Goal: Find specific page/section: Find specific page/section

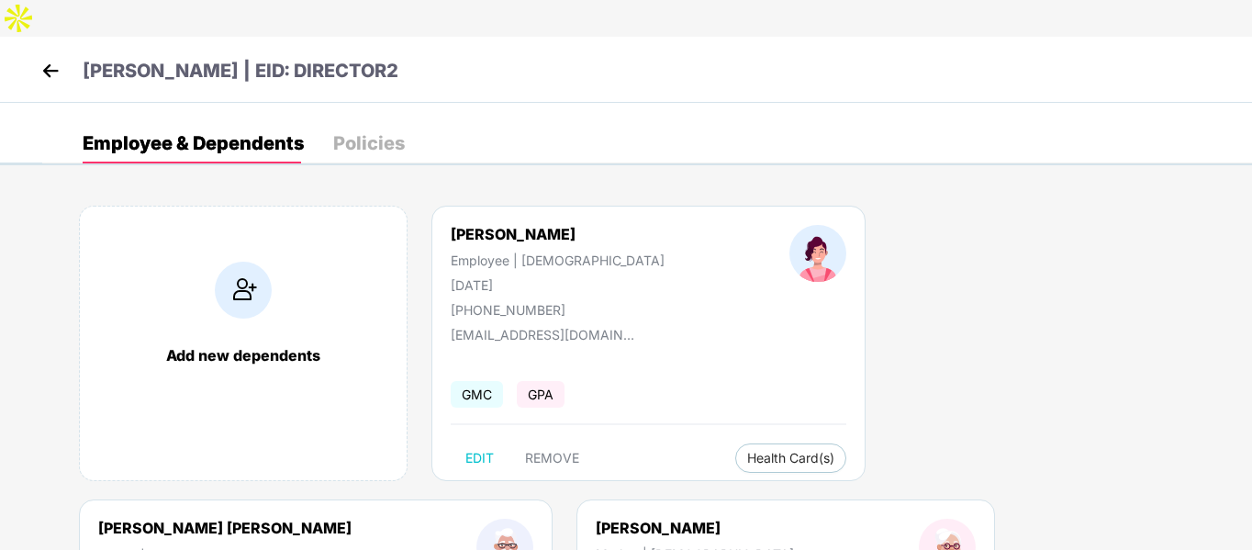
scroll to position [234, 0]
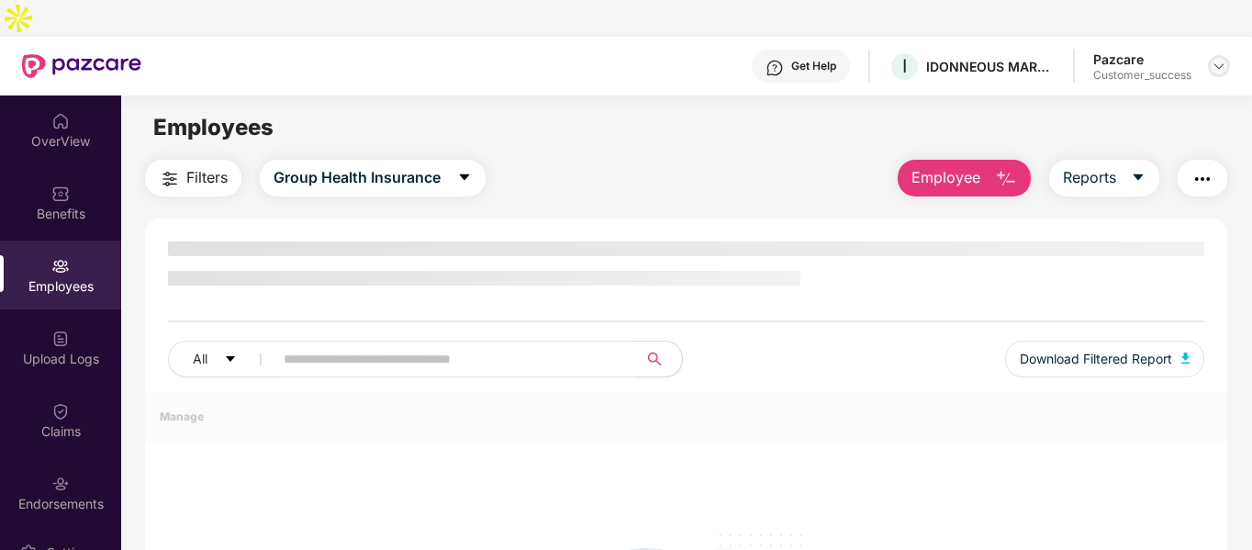
click at [1219, 59] on img at bounding box center [1218, 66] width 15 height 15
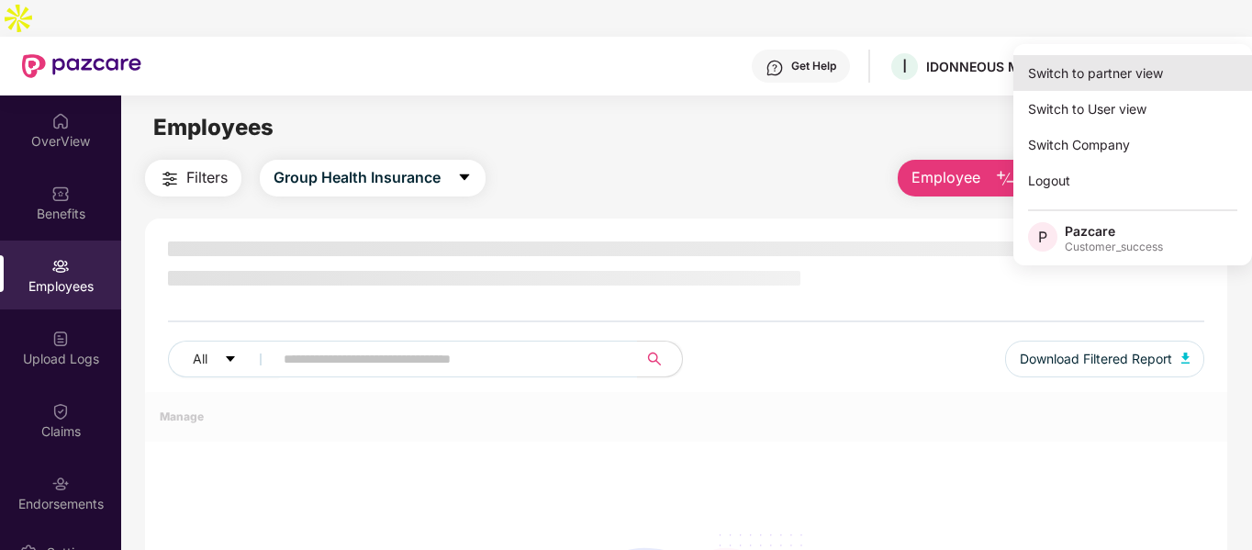
click at [1138, 68] on div "Switch to partner view" at bounding box center [1132, 73] width 239 height 36
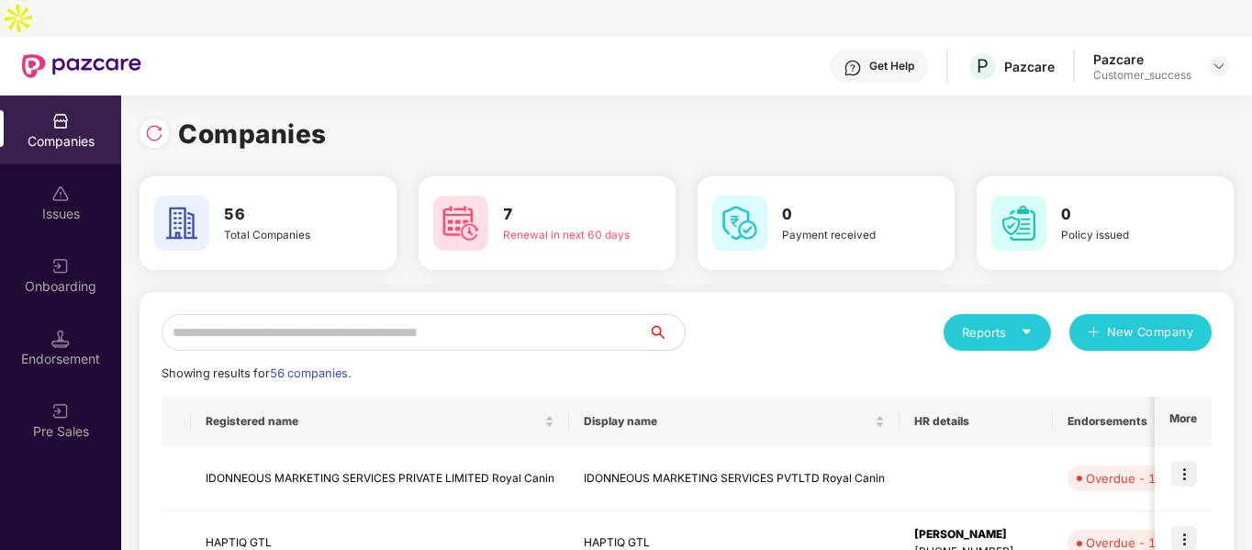
click at [415, 314] on input "text" at bounding box center [404, 332] width 486 height 37
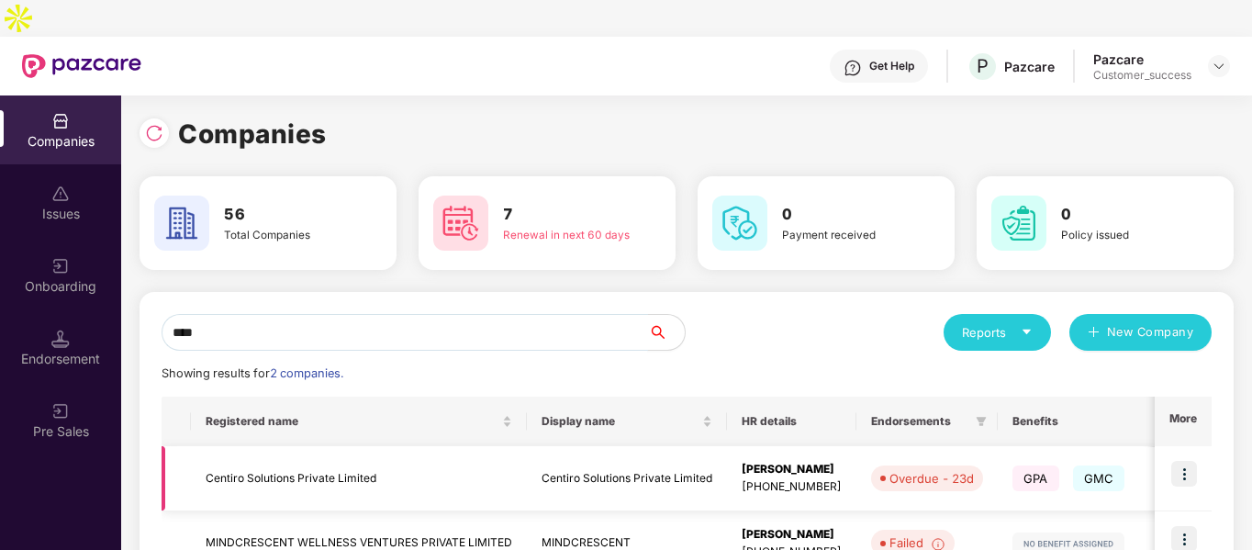
type input "****"
click at [260, 446] on td "Centiro Solutions Private Limited" at bounding box center [359, 478] width 336 height 65
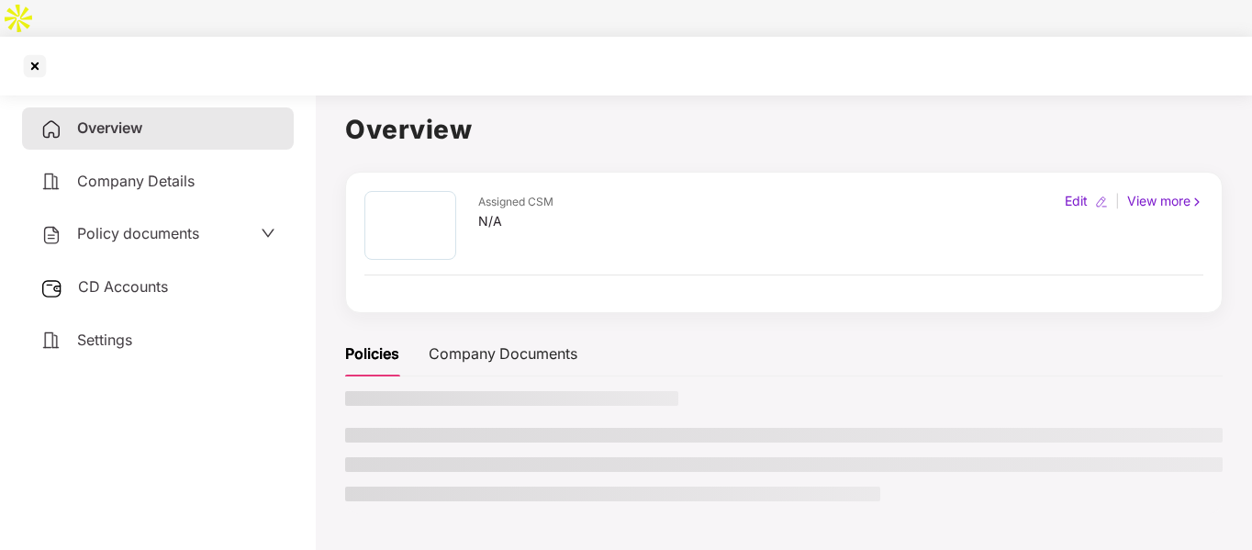
click at [142, 224] on span "Policy documents" at bounding box center [138, 233] width 122 height 18
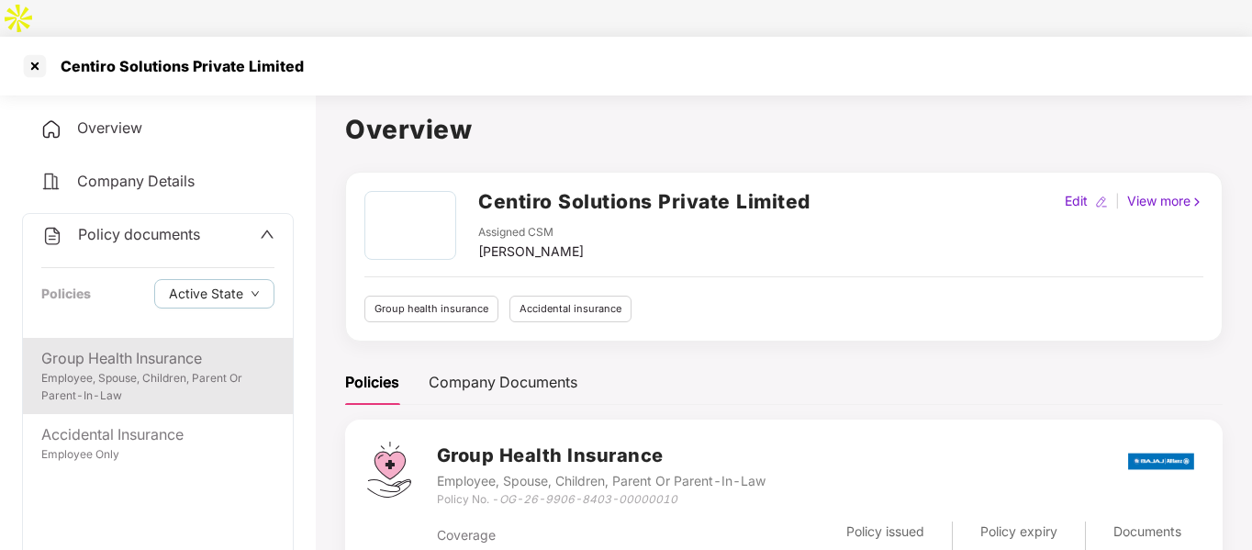
click at [175, 370] on div "Employee, Spouse, Children, Parent Or Parent-In-Law" at bounding box center [157, 387] width 233 height 35
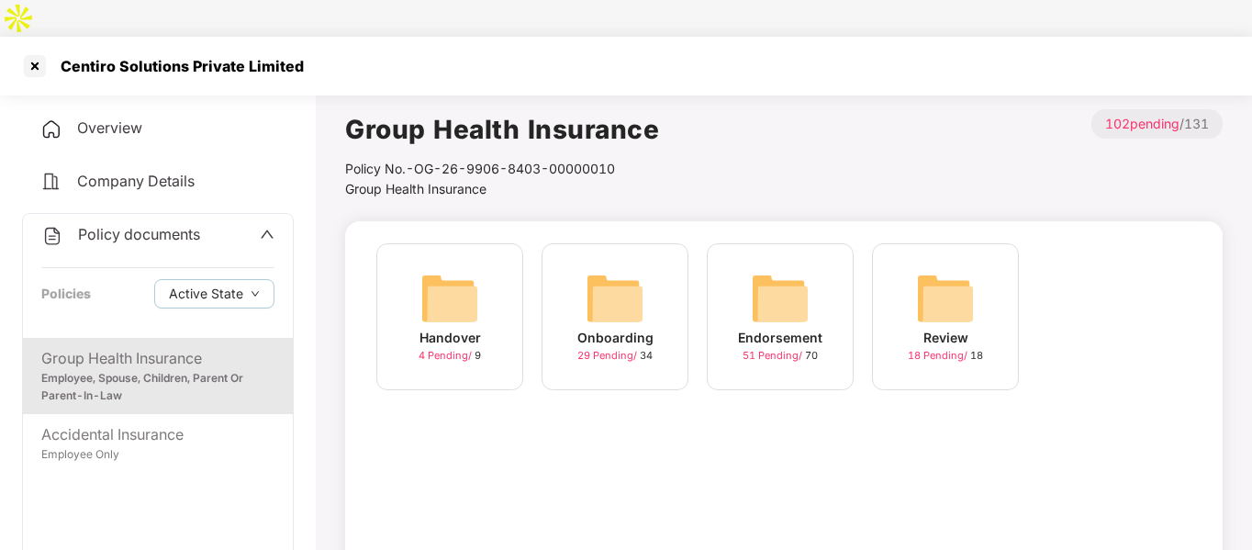
click at [644, 285] on div "Onboarding 29 Pending / 34" at bounding box center [614, 316] width 147 height 147
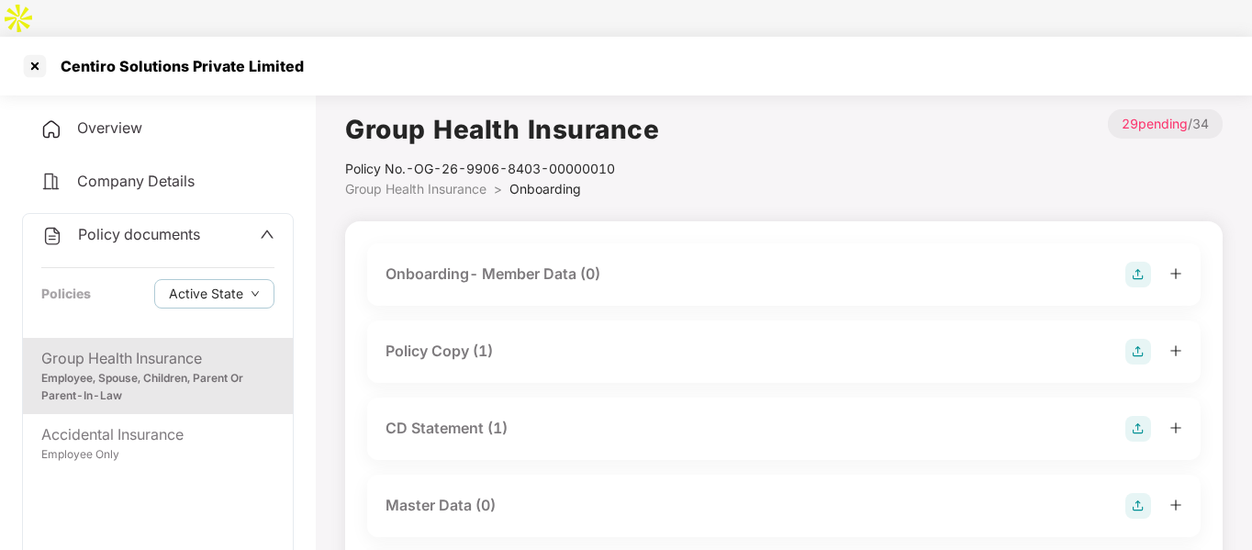
click at [466, 340] on div "Policy Copy (1)" at bounding box center [438, 351] width 107 height 23
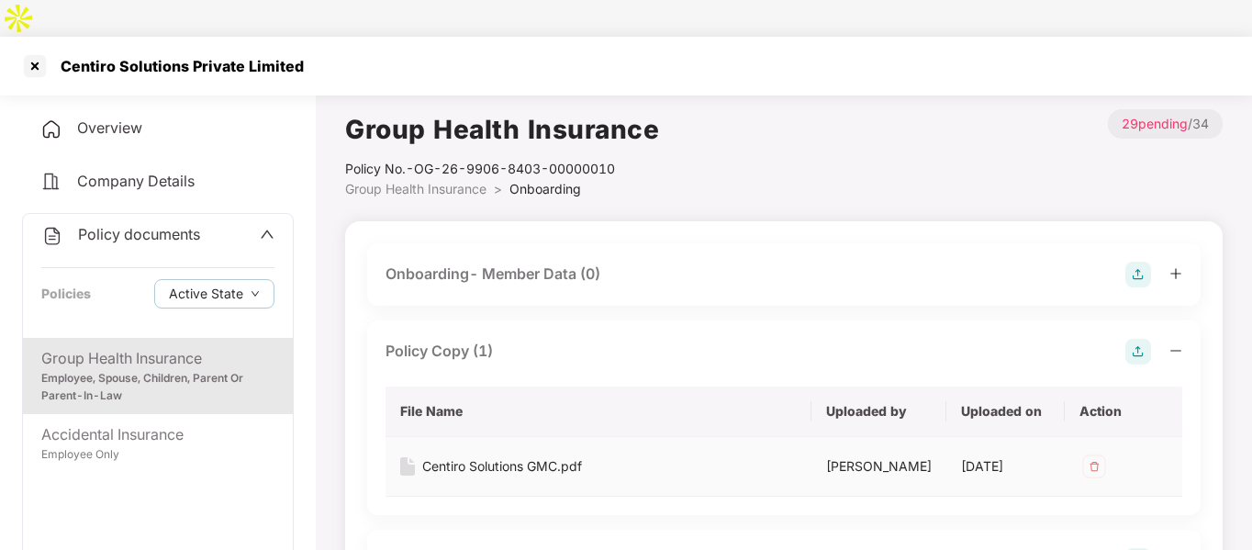
click at [449, 456] on div "Centiro Solutions GMC.pdf" at bounding box center [502, 466] width 160 height 20
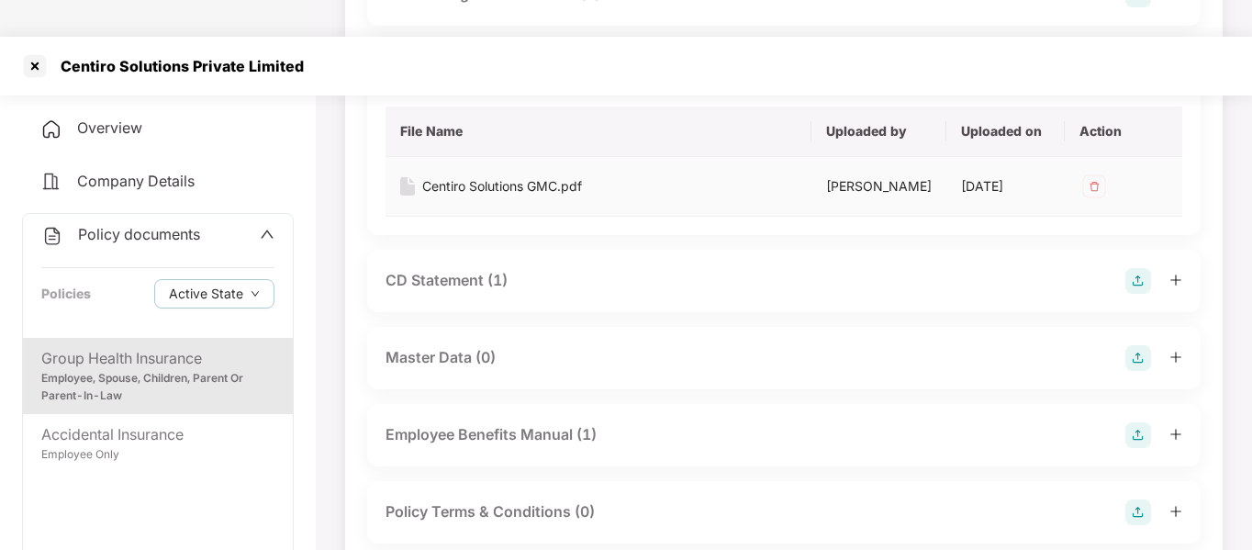
scroll to position [403, 0]
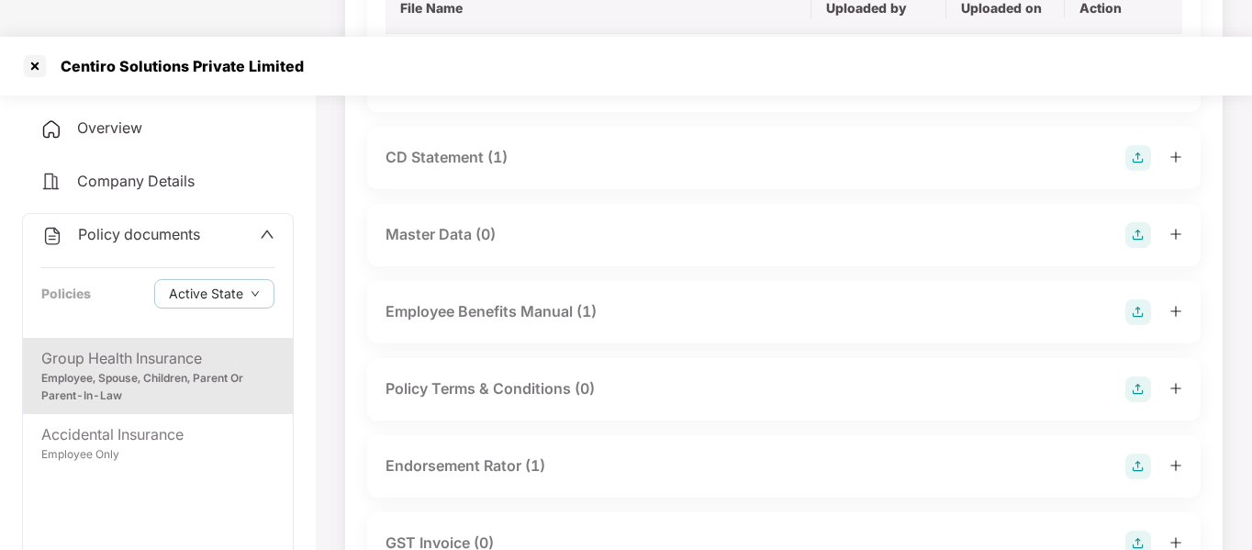
click at [529, 454] on div "Endorsement Rator (1)" at bounding box center [465, 465] width 160 height 23
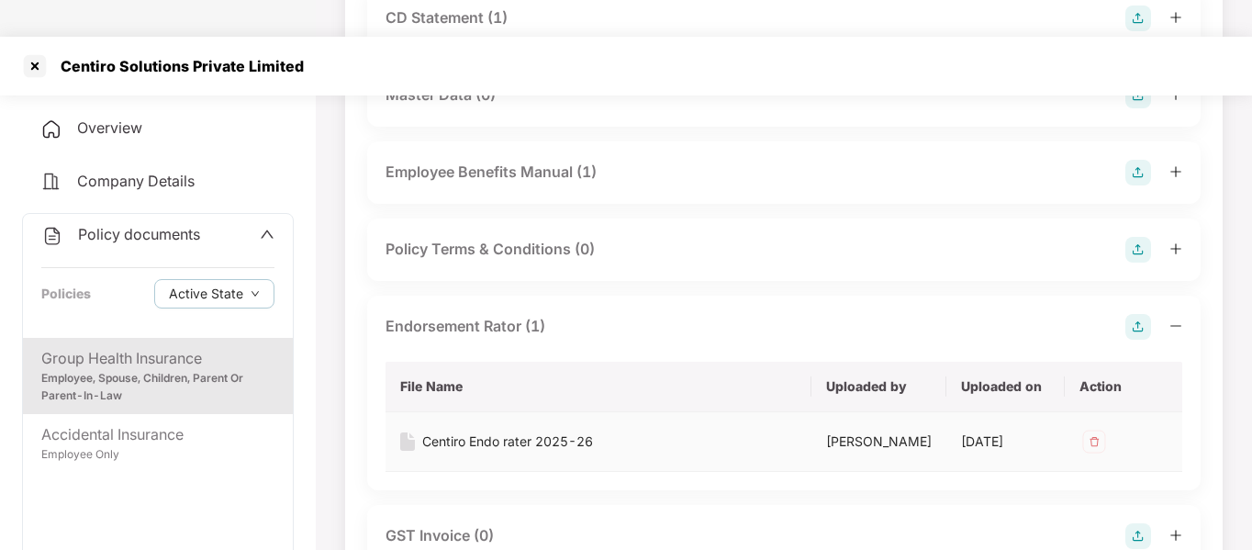
scroll to position [544, 0]
click at [513, 159] on div "Employee Benefits Manual (1)" at bounding box center [490, 170] width 211 height 23
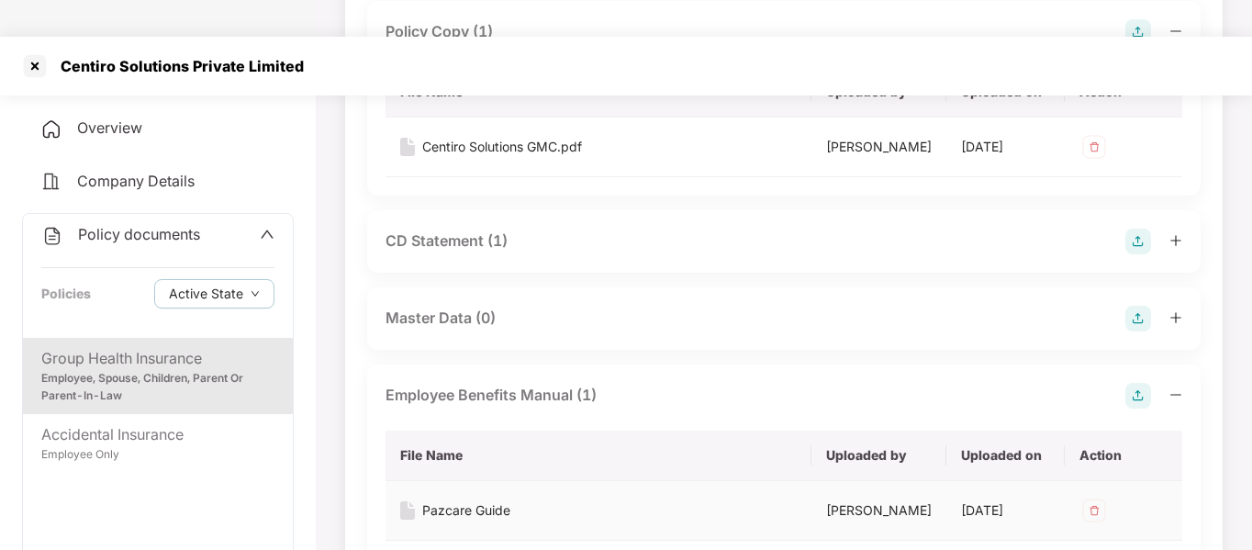
scroll to position [317, 0]
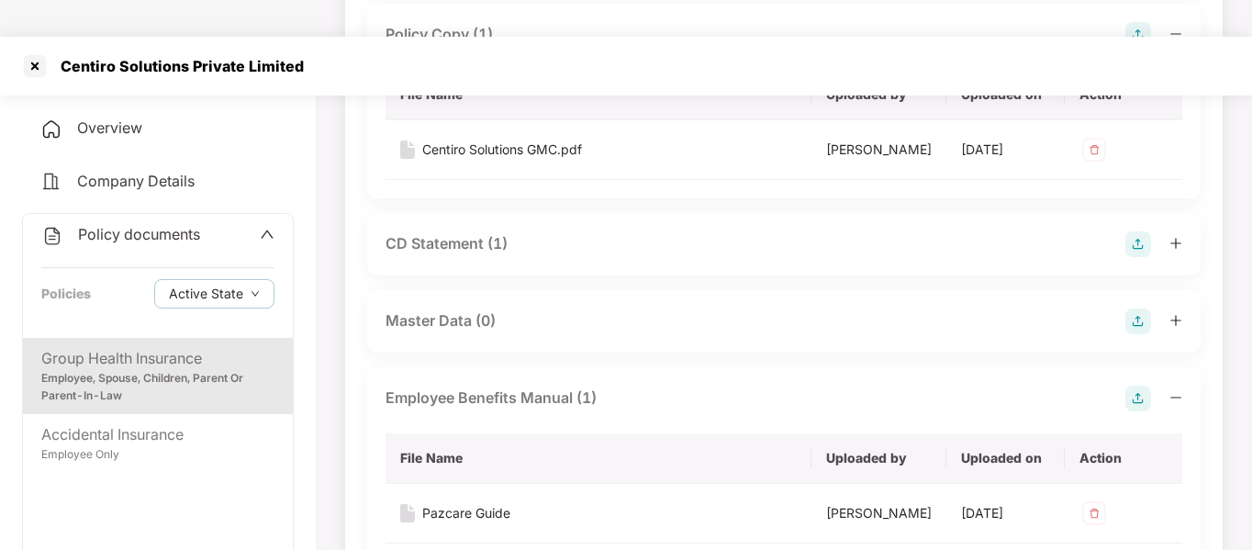
click at [494, 309] on div "Master Data (0)" at bounding box center [440, 320] width 110 height 23
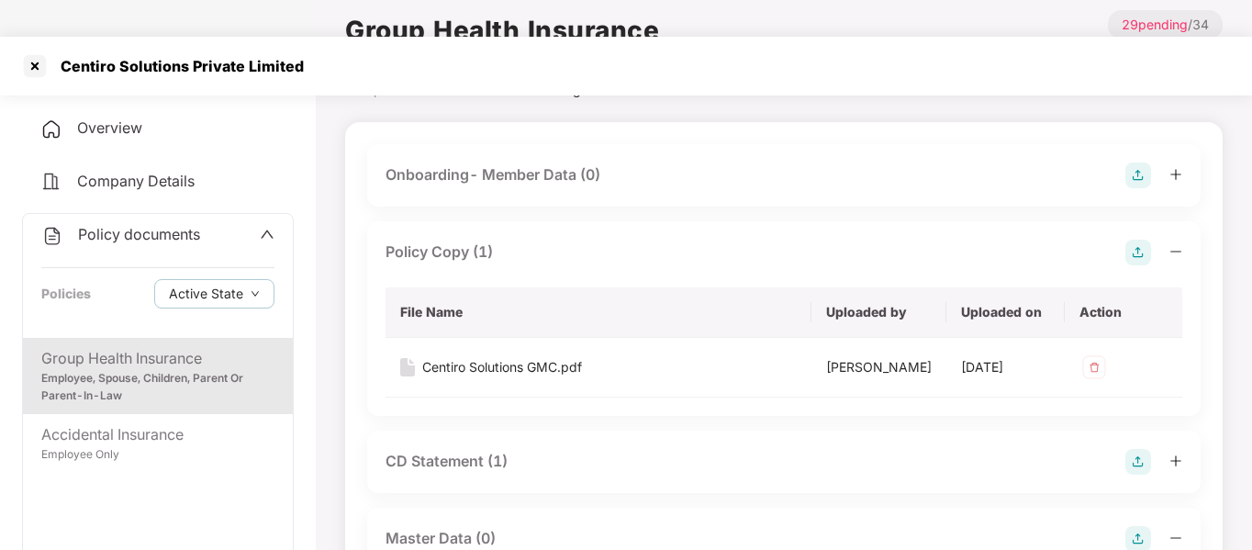
scroll to position [0, 0]
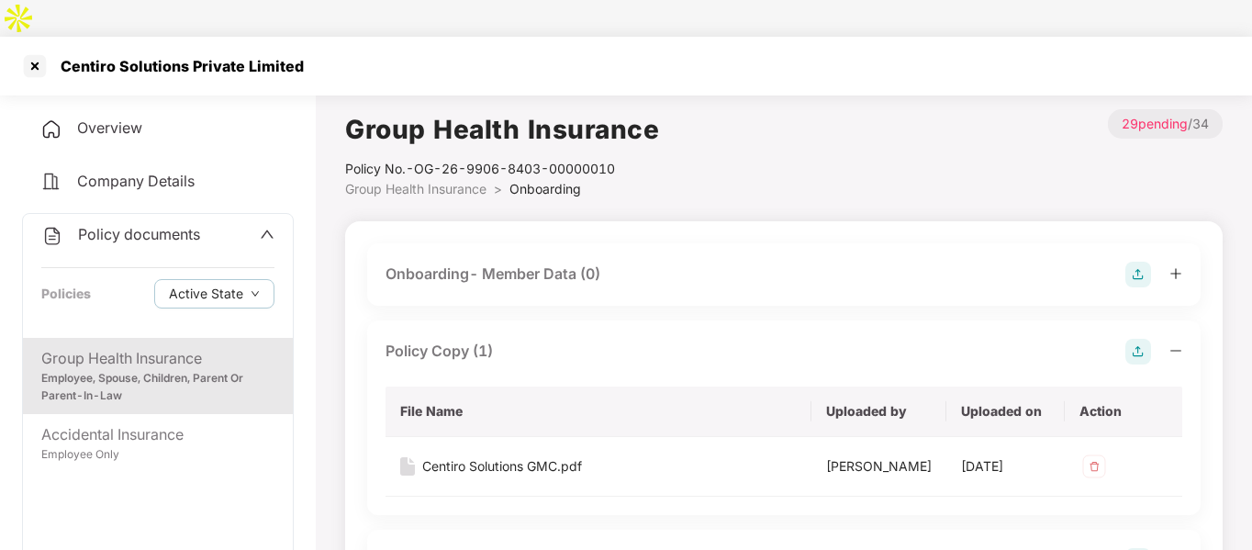
click at [382, 352] on div "Policy Copy (1) File Name Uploaded by Uploaded on Action Centiro Solutions GMC.…" at bounding box center [783, 417] width 833 height 195
click at [33, 51] on div at bounding box center [34, 65] width 29 height 29
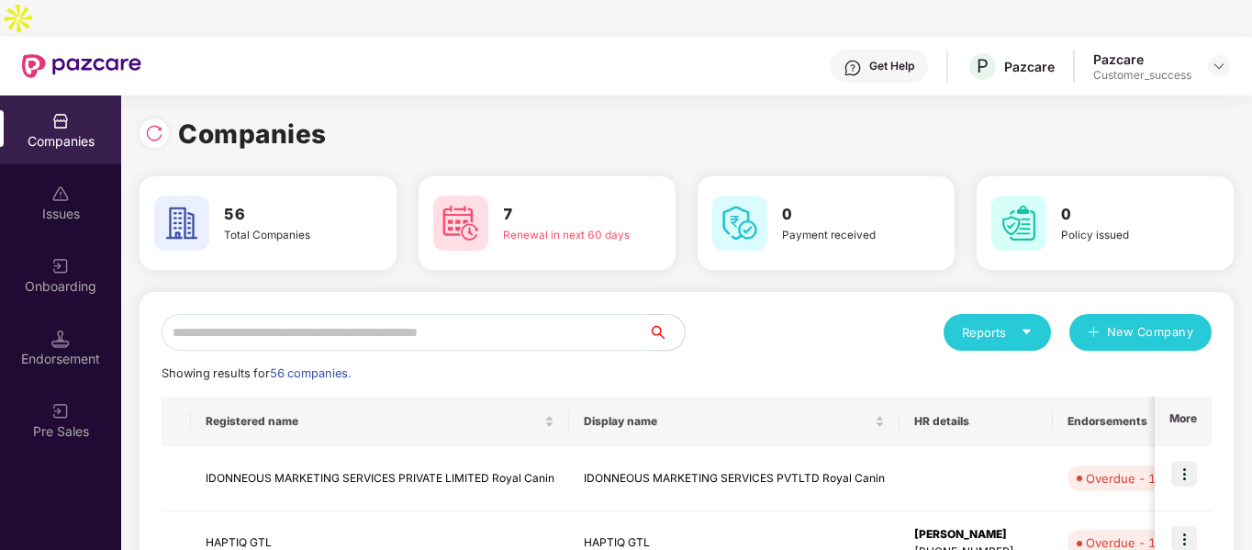
click at [372, 314] on input "text" at bounding box center [404, 332] width 486 height 37
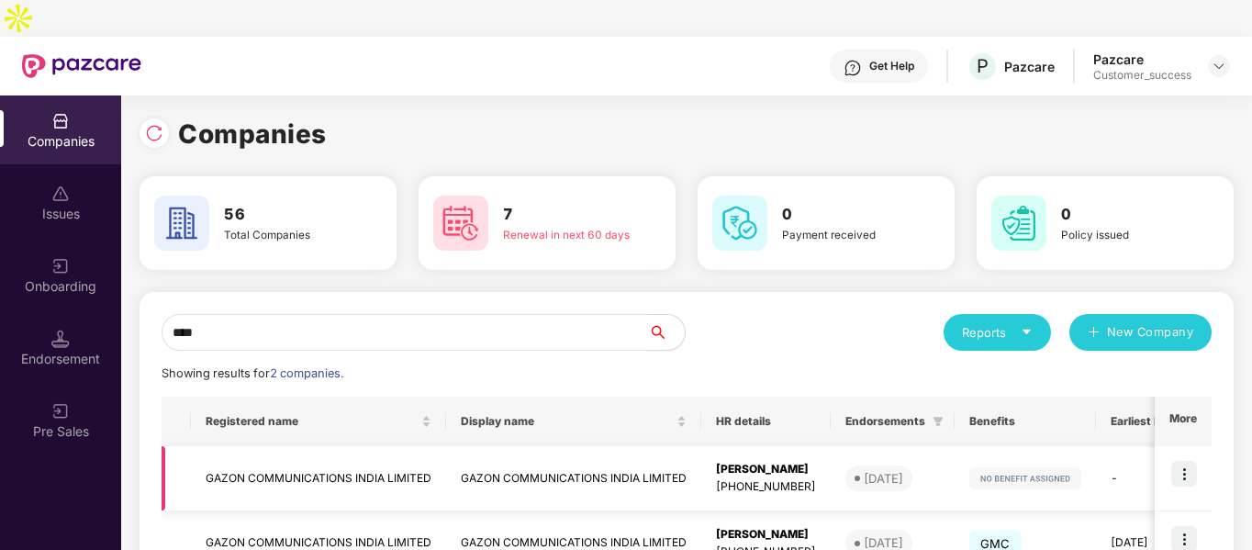
scroll to position [92, 0]
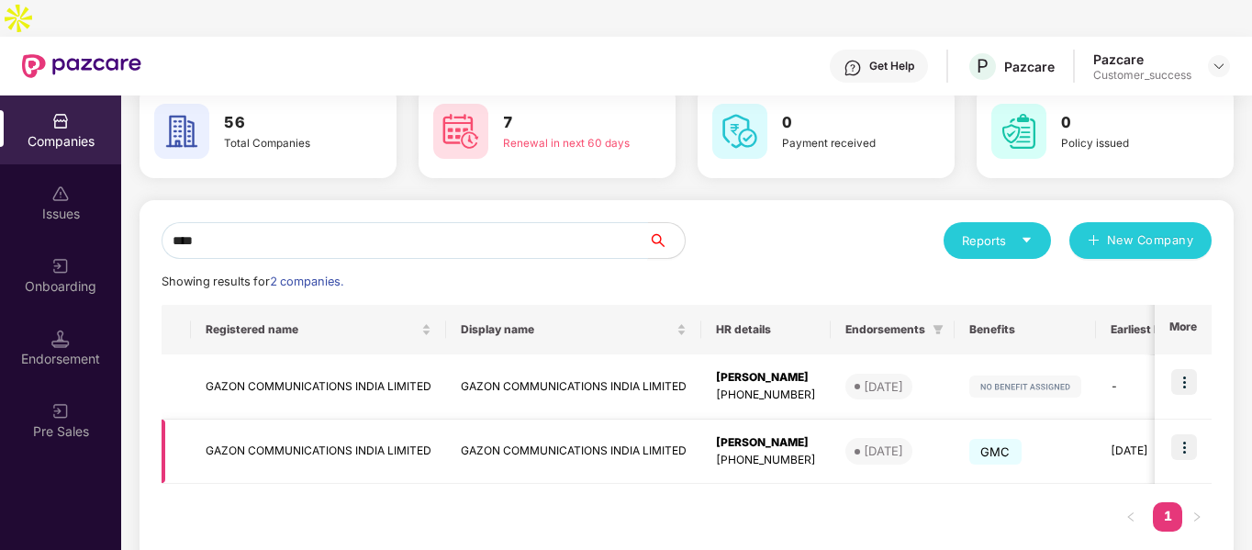
type input "****"
click at [1185, 434] on img at bounding box center [1184, 447] width 26 height 26
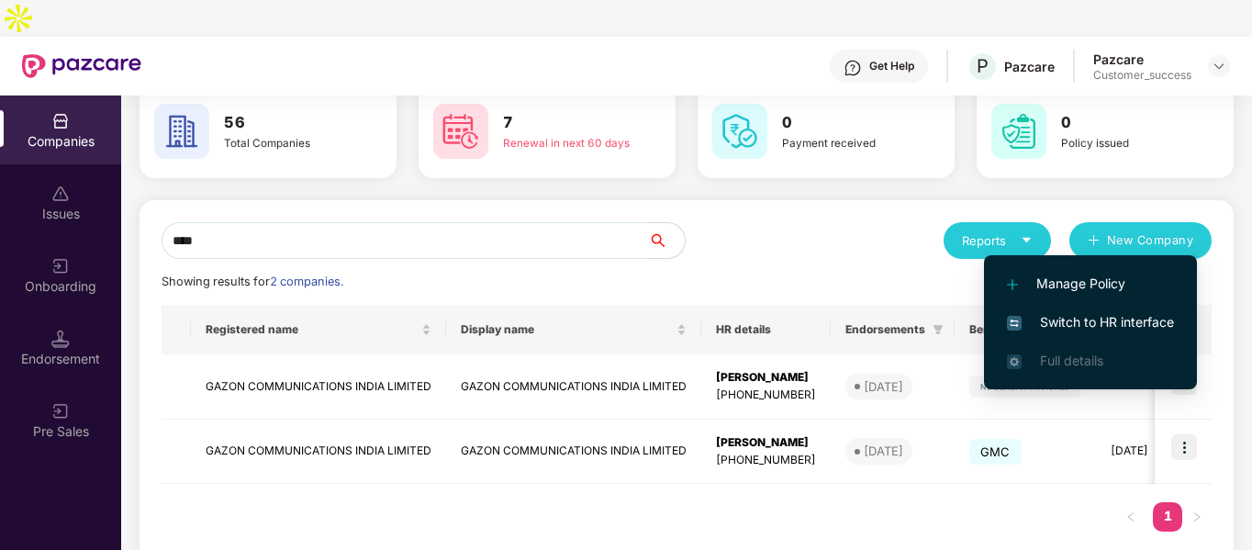
click at [1046, 315] on span "Switch to HR interface" at bounding box center [1090, 322] width 167 height 20
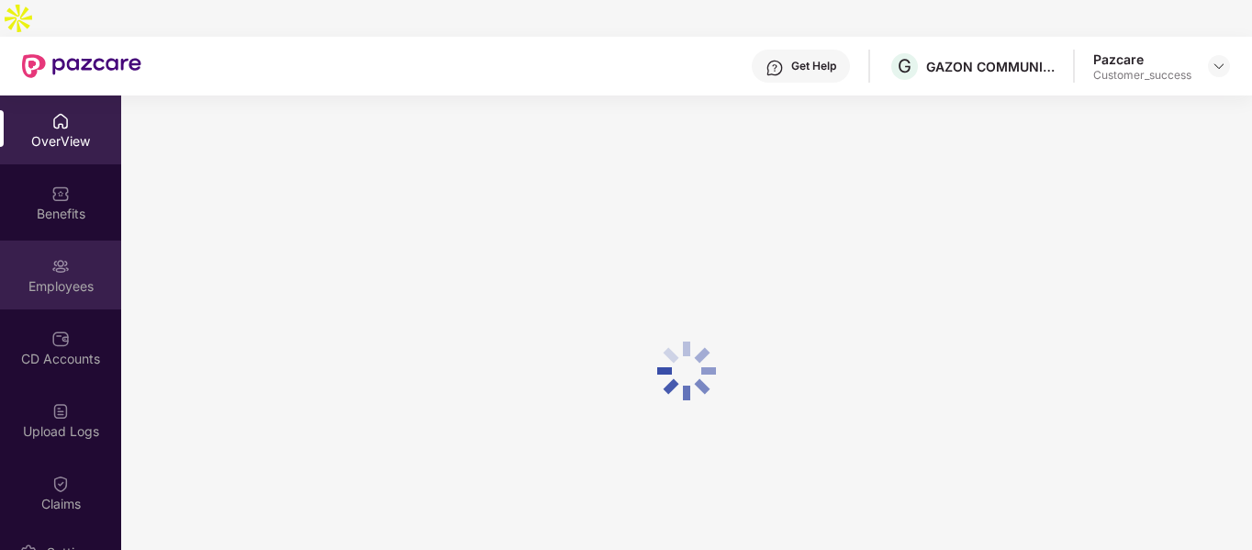
click at [50, 277] on div "Employees" at bounding box center [60, 286] width 121 height 18
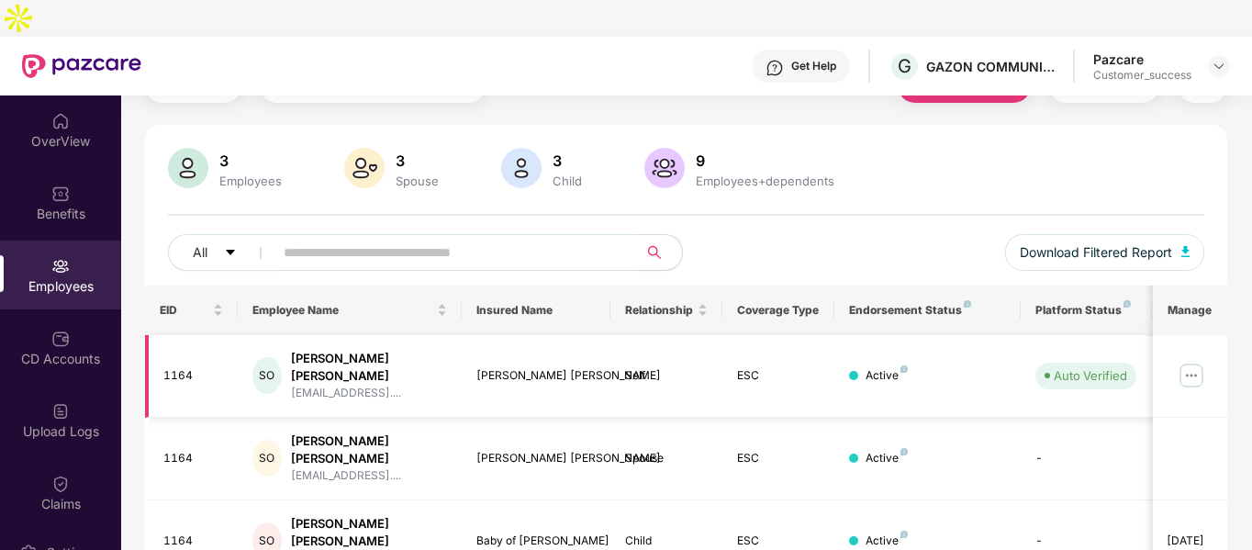
scroll to position [0, 0]
